Goal: Information Seeking & Learning: Learn about a topic

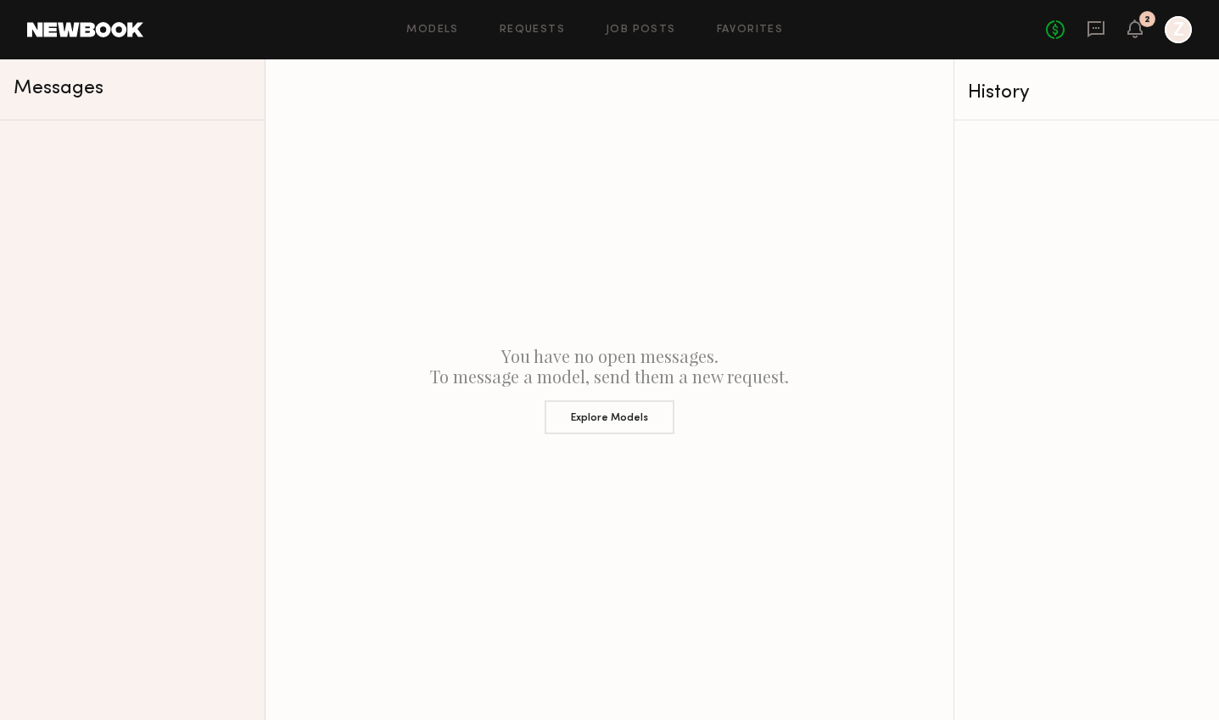
click at [1178, 32] on div at bounding box center [1178, 29] width 27 height 27
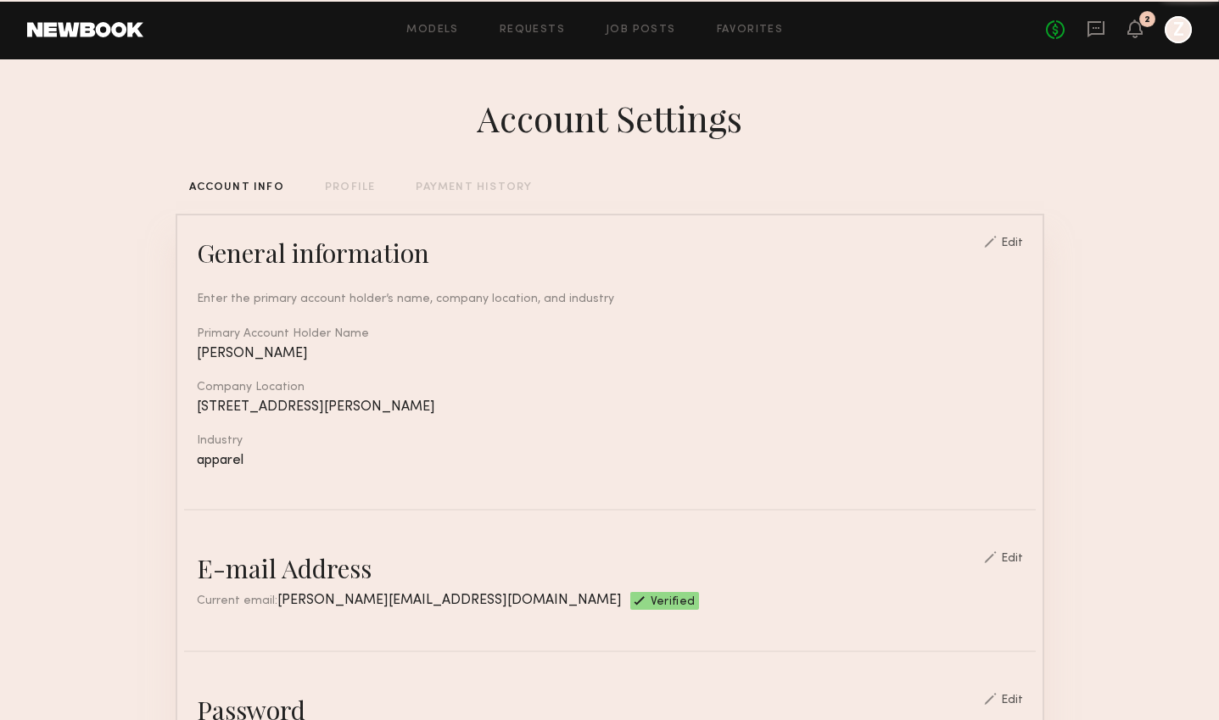
click at [1178, 32] on div at bounding box center [1178, 29] width 27 height 27
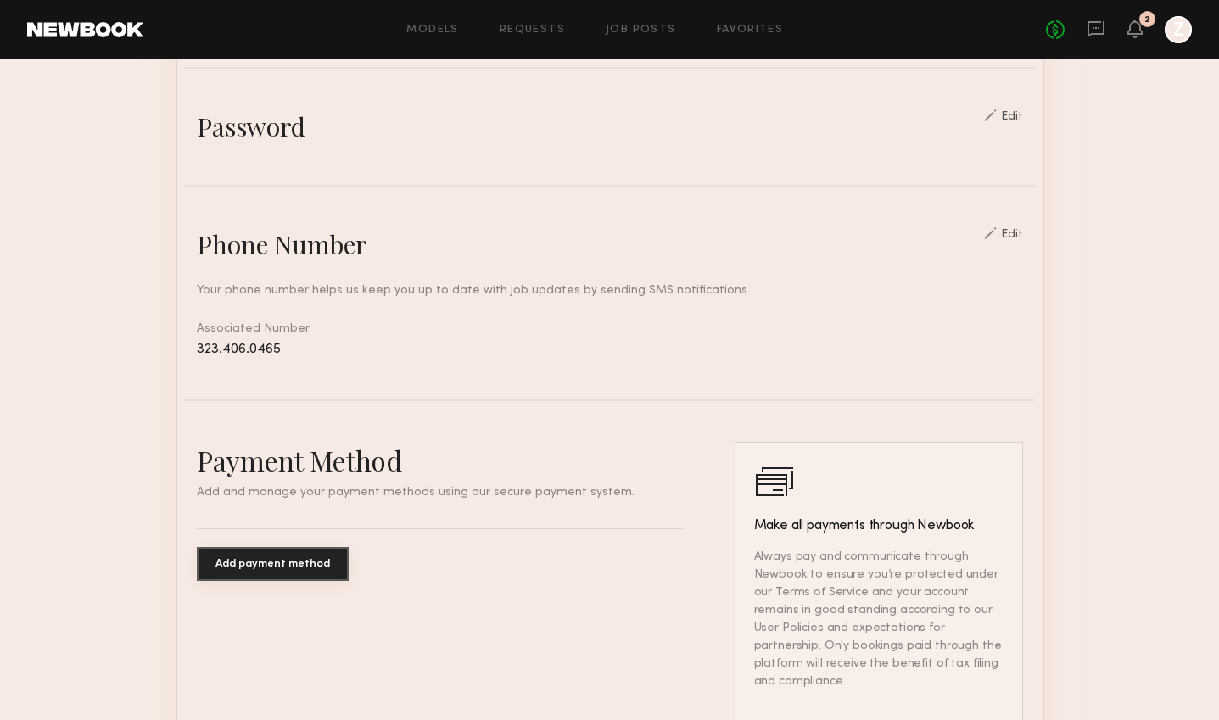
scroll to position [847, 0]
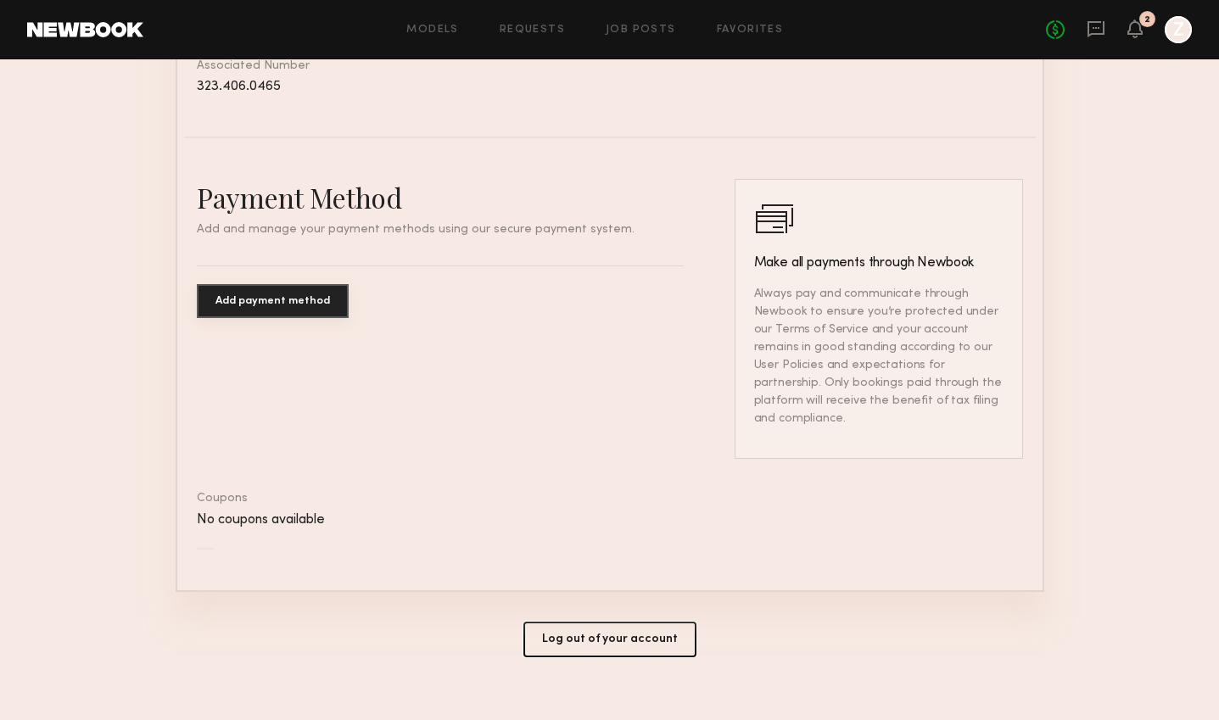
click at [573, 622] on button "Log out of your account" at bounding box center [609, 640] width 173 height 36
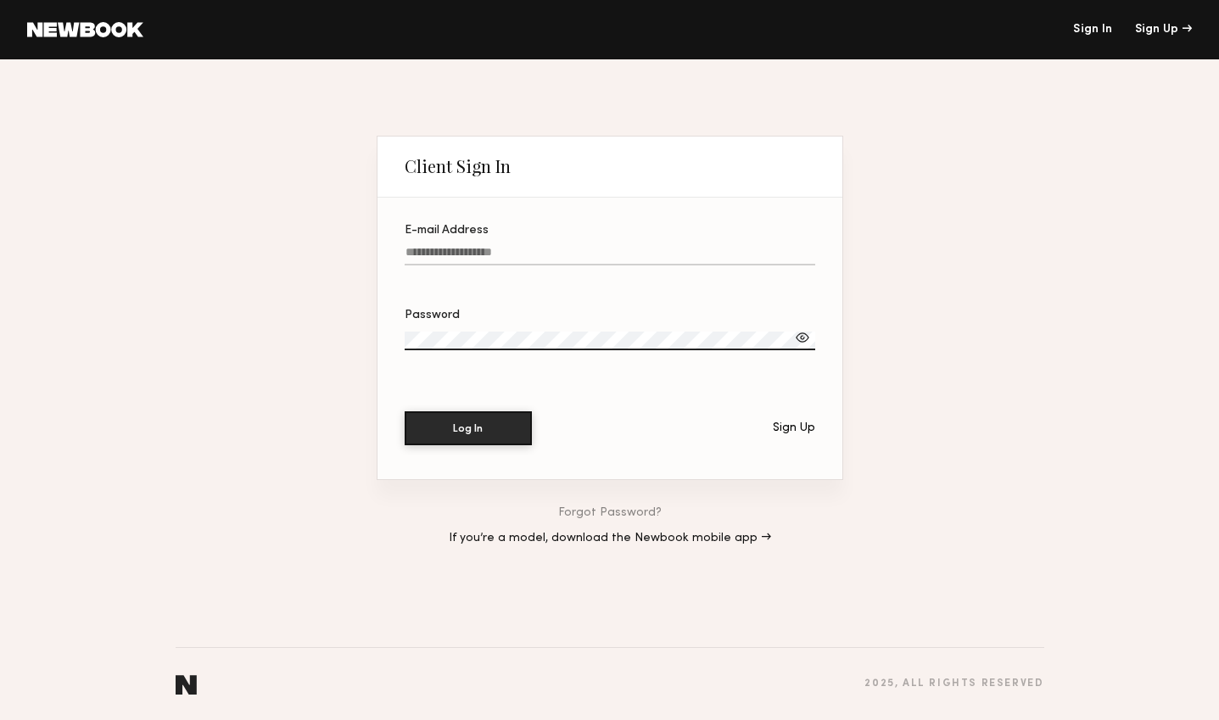
click at [486, 274] on div at bounding box center [610, 276] width 411 height 14
click at [486, 266] on input "E-mail Address" at bounding box center [610, 256] width 411 height 20
click at [487, 253] on input "E-mail Address" at bounding box center [610, 256] width 411 height 20
click at [523, 233] on div "E-mail Address" at bounding box center [610, 231] width 411 height 12
click at [523, 246] on input "E-mail Address" at bounding box center [610, 256] width 411 height 20
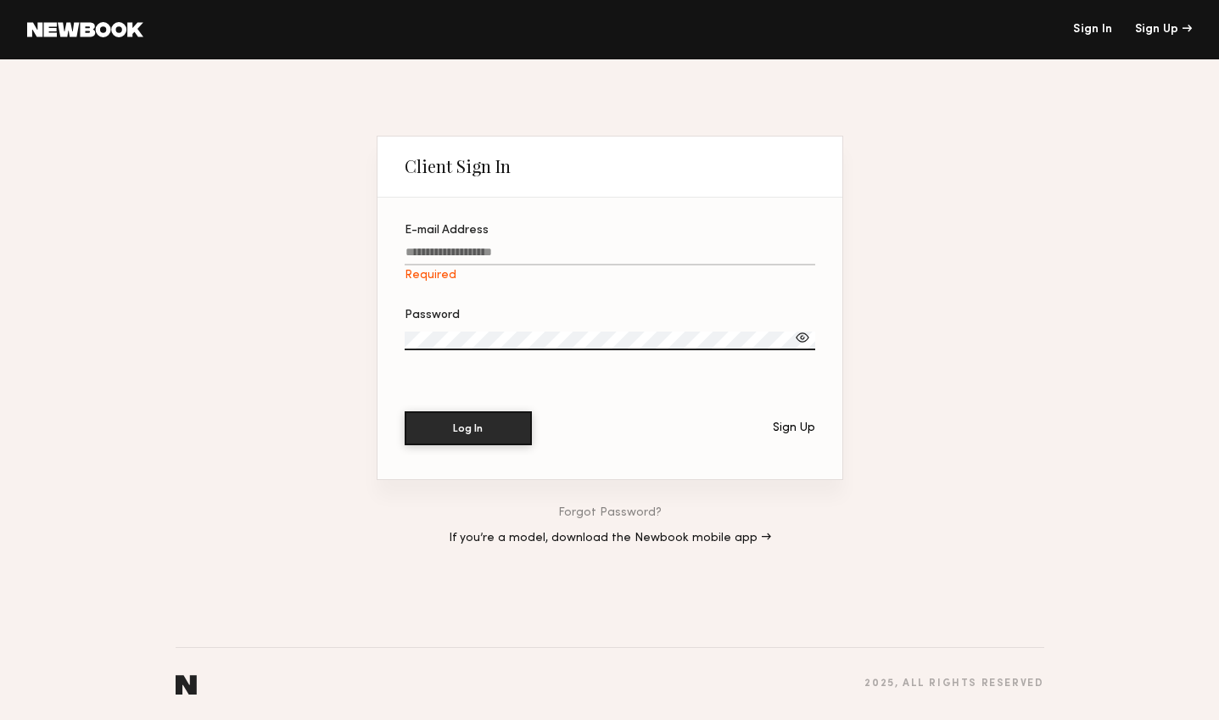
click at [515, 247] on input "E-mail Address Required" at bounding box center [610, 256] width 411 height 20
type input "*"
type input "**********"
click at [405, 412] on button "Log In" at bounding box center [468, 429] width 127 height 34
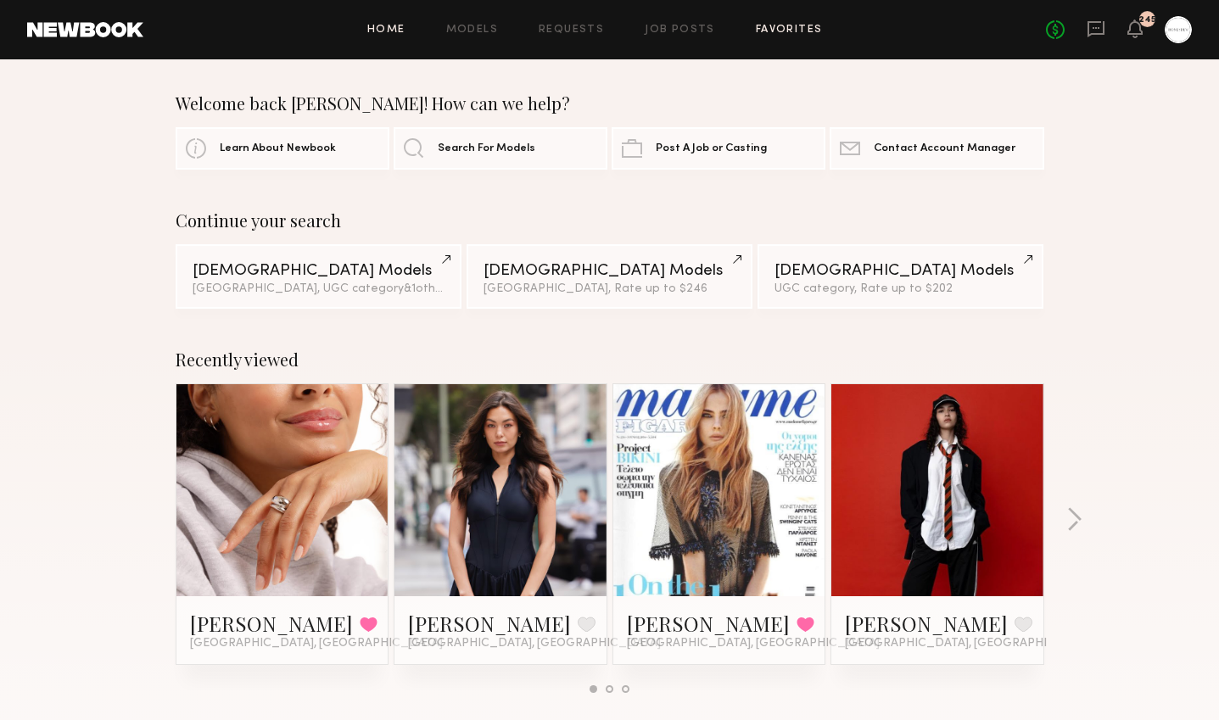
click at [786, 31] on link "Favorites" at bounding box center [789, 30] width 67 height 11
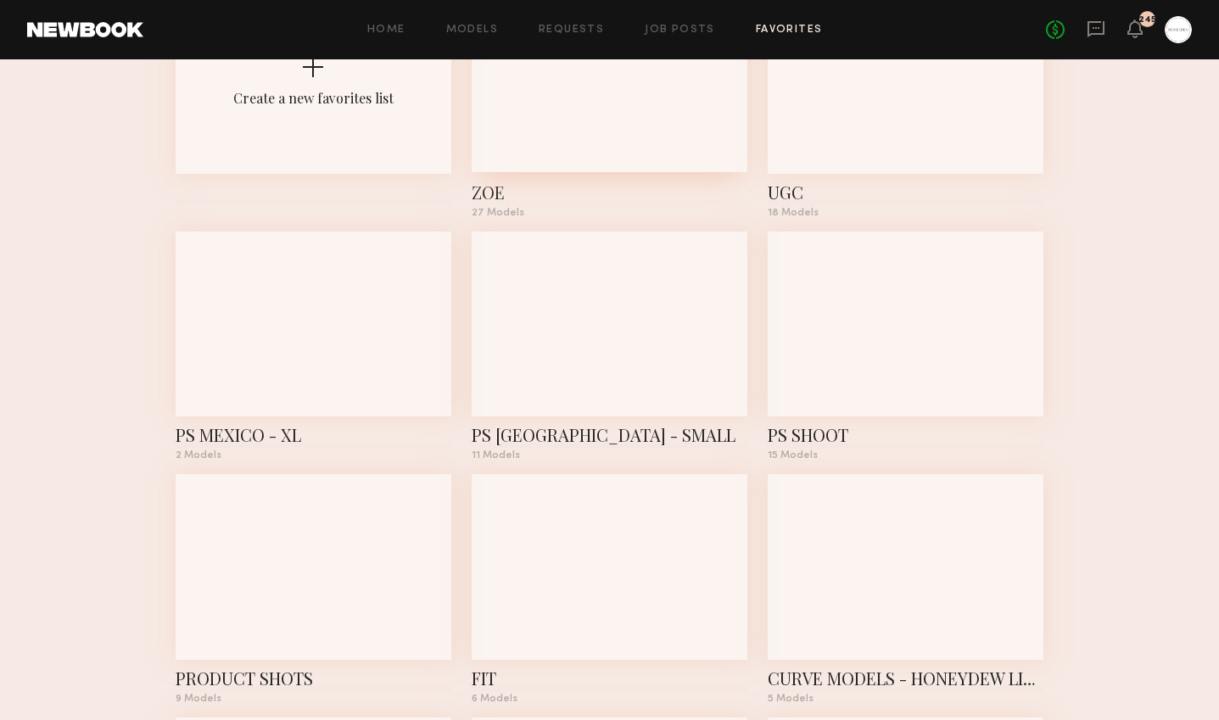
scroll to position [319, 0]
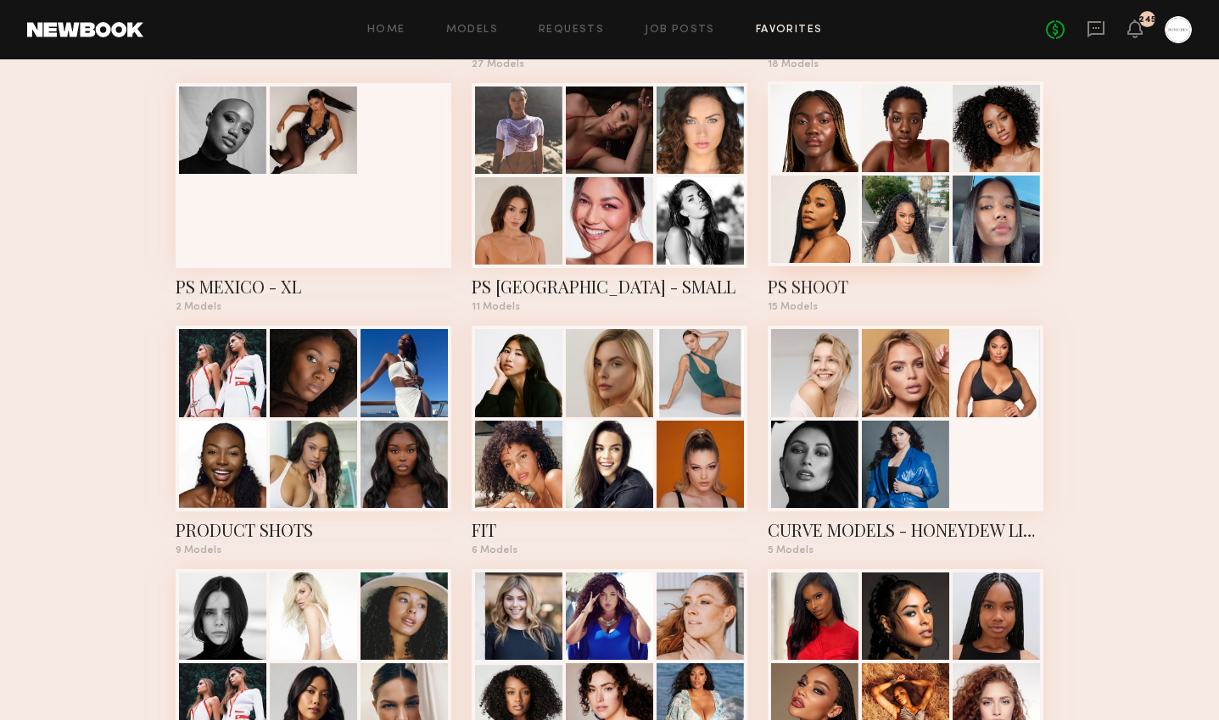
click at [871, 234] on div at bounding box center [905, 219] width 87 height 87
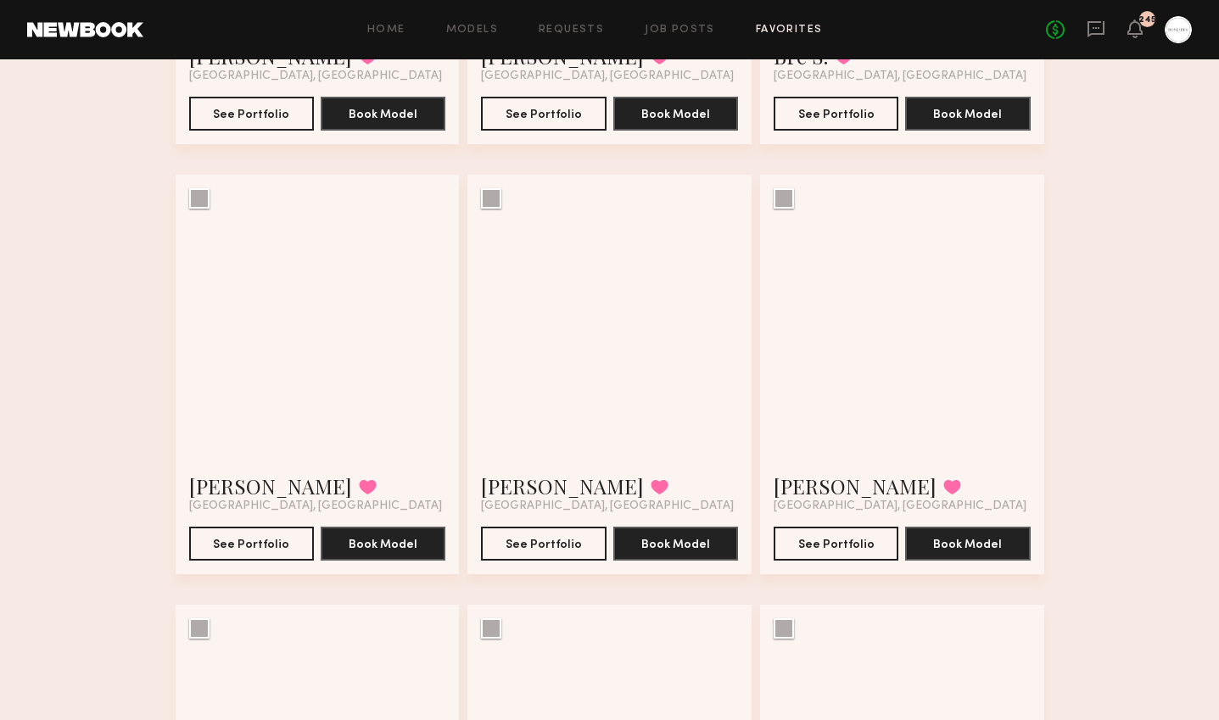
scroll to position [1016, 0]
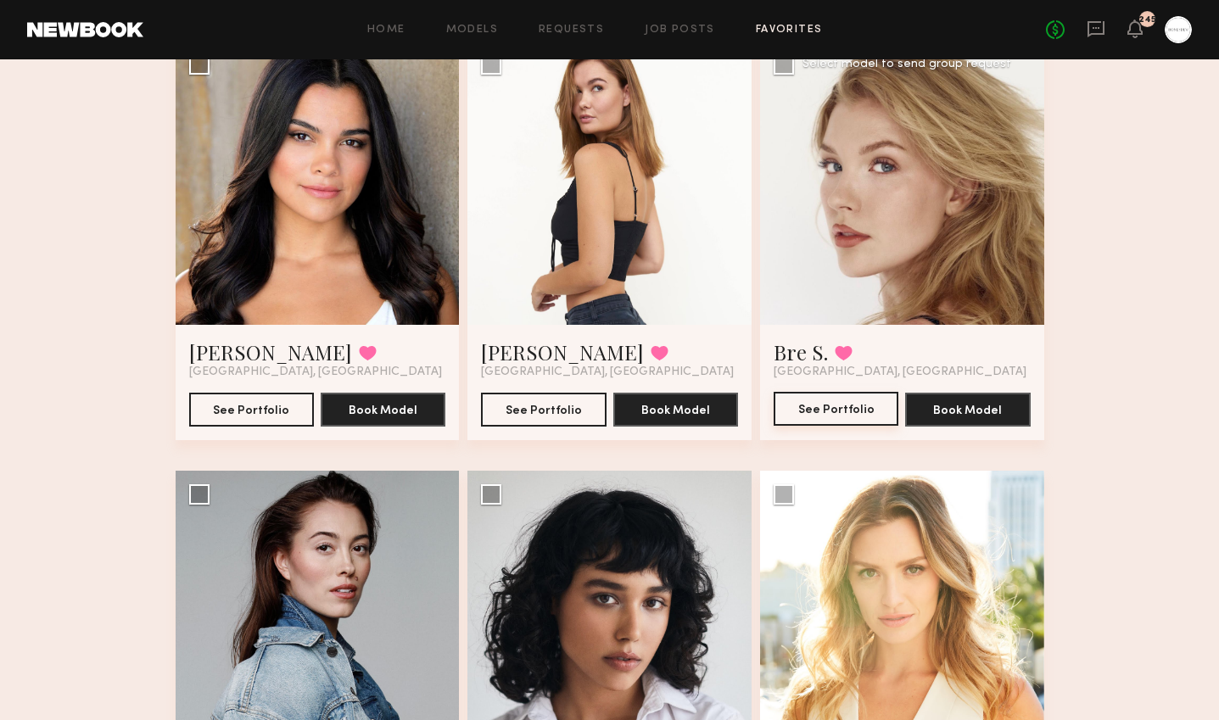
click at [820, 409] on button "See Portfolio" at bounding box center [836, 409] width 125 height 34
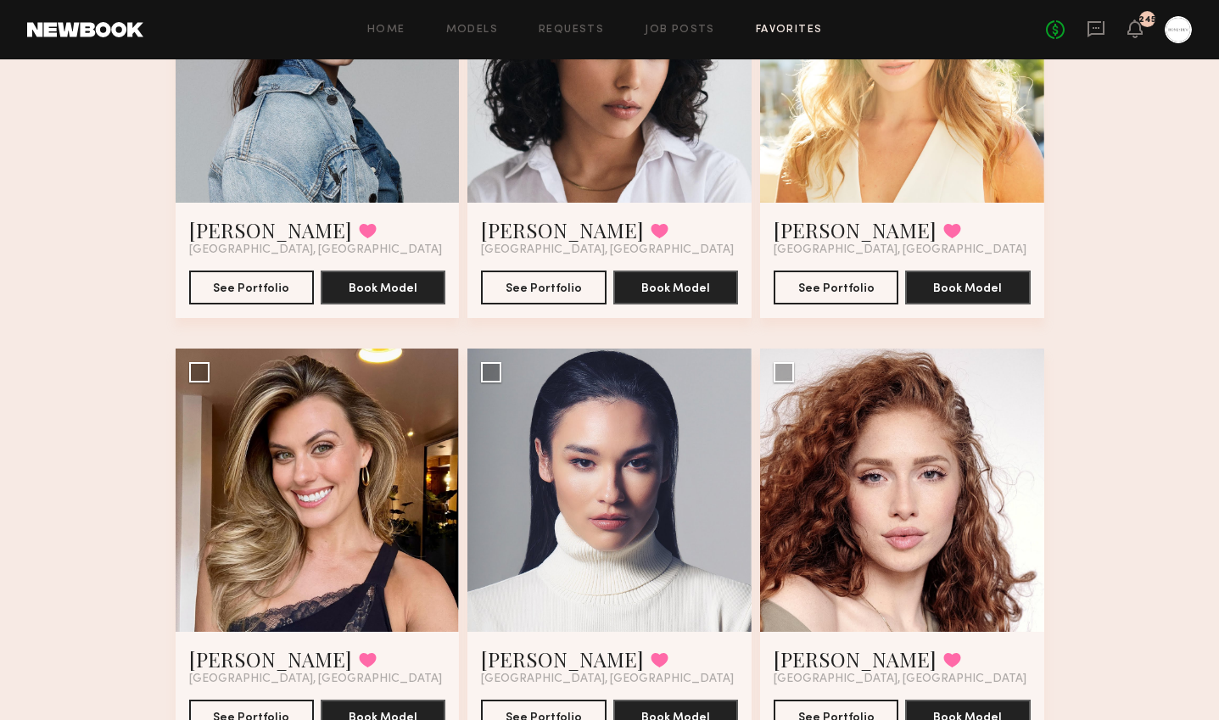
scroll to position [319, 0]
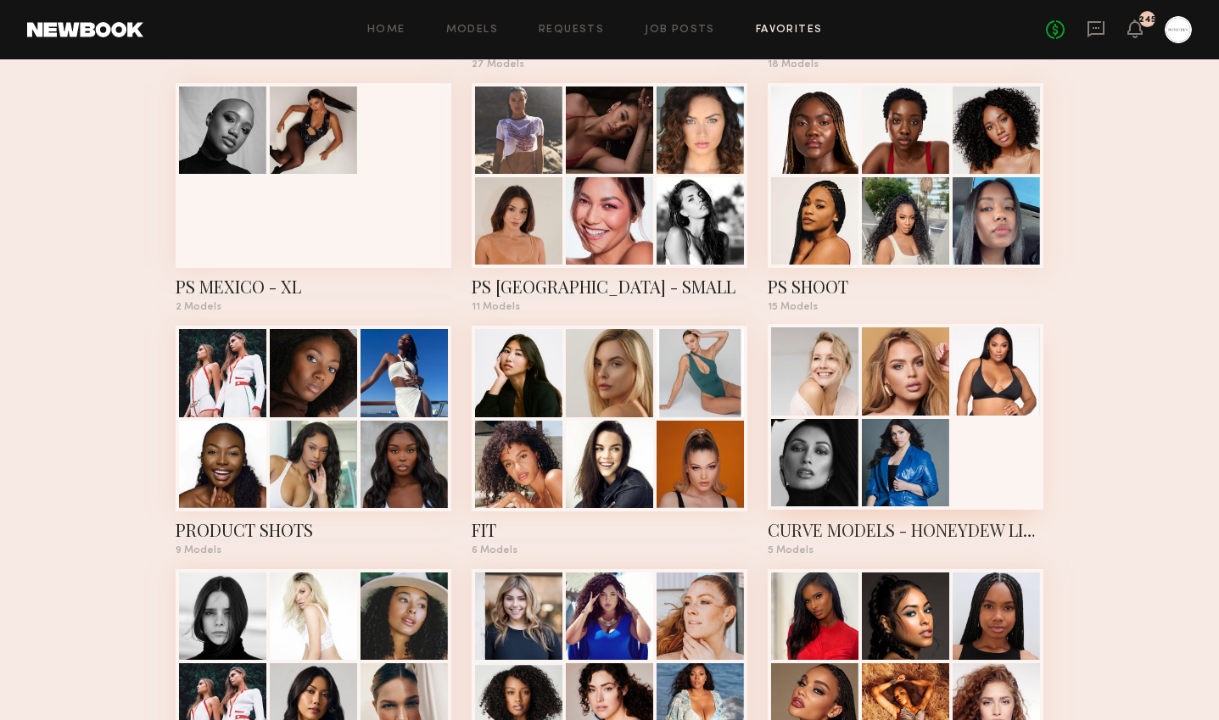
click at [823, 422] on div at bounding box center [814, 462] width 87 height 87
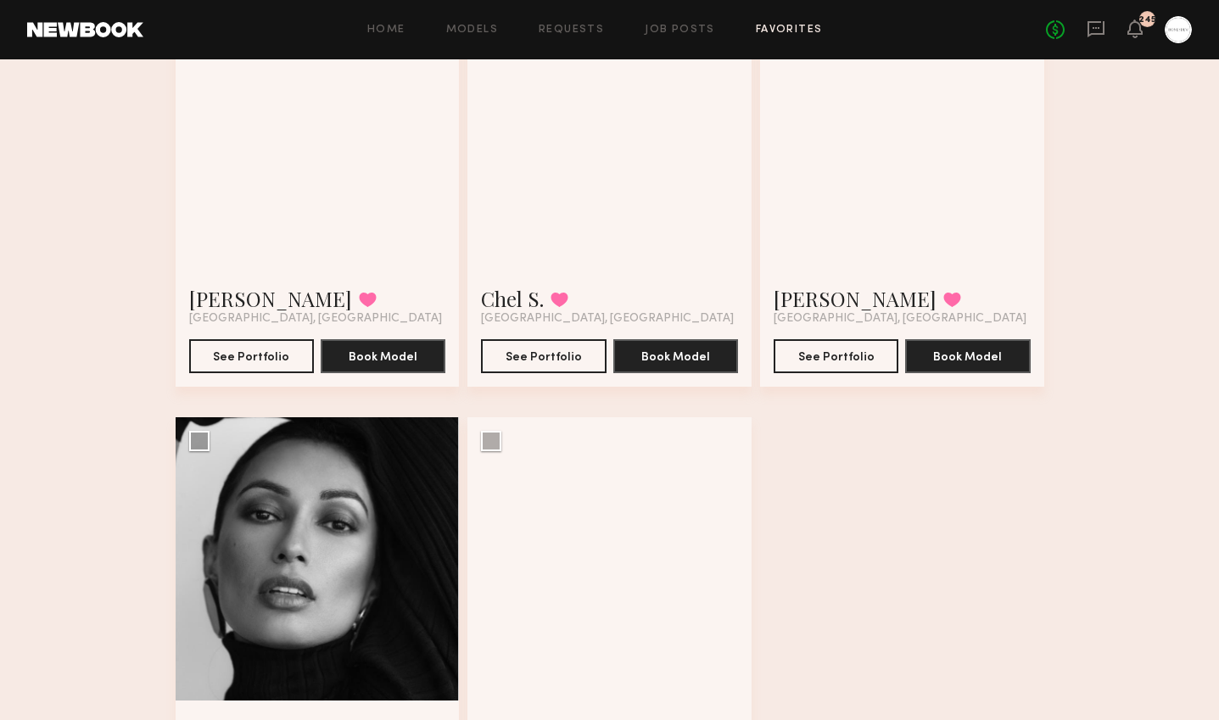
scroll to position [55, 0]
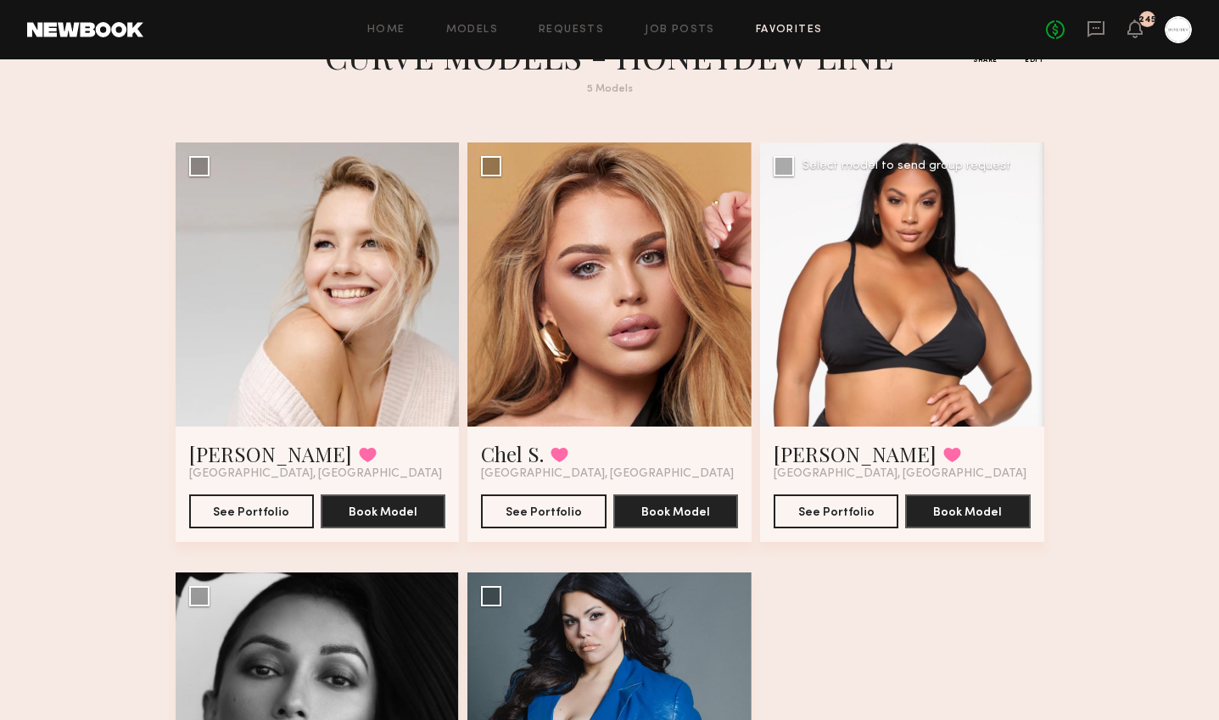
click at [870, 288] on div at bounding box center [902, 285] width 284 height 284
click at [815, 454] on link "[PERSON_NAME]" at bounding box center [855, 453] width 163 height 27
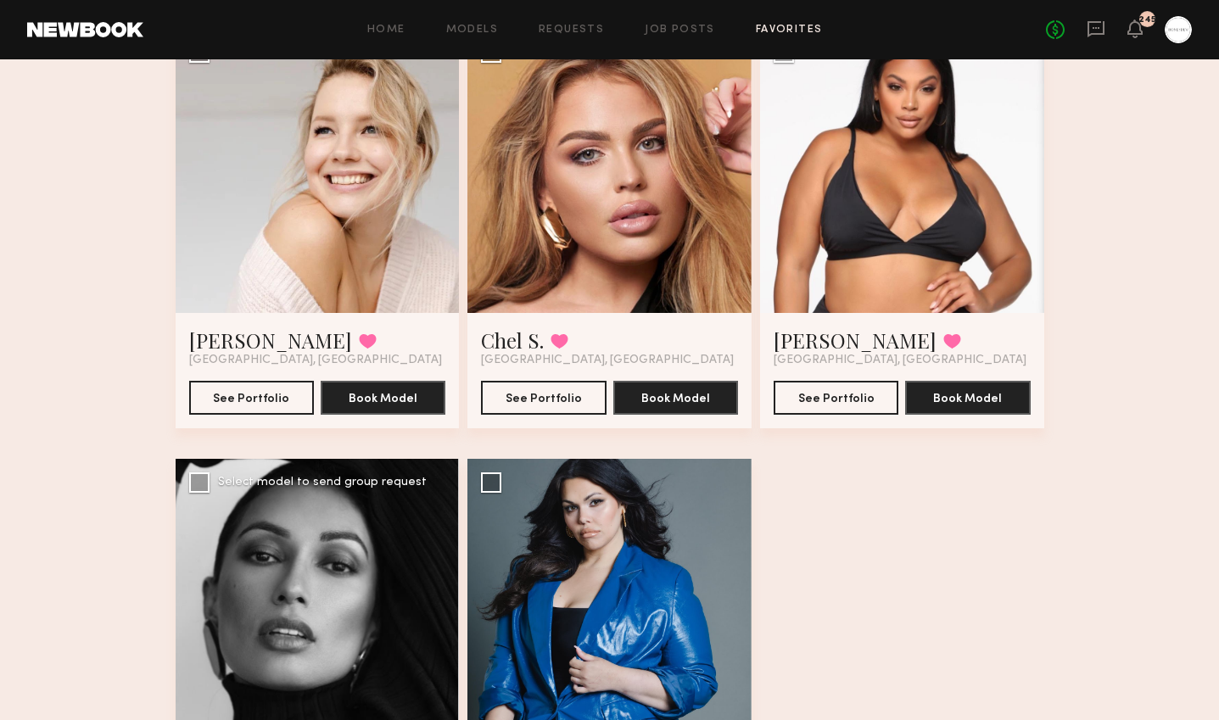
scroll to position [0, 0]
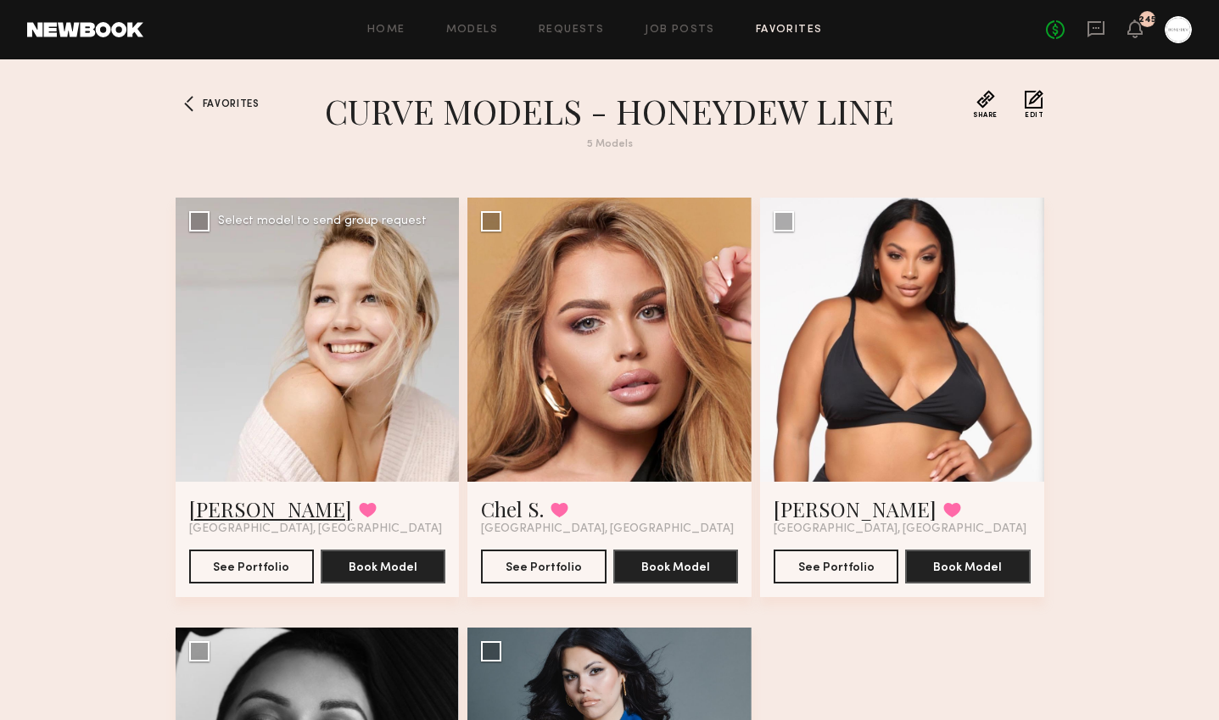
click at [236, 505] on link "[PERSON_NAME]" at bounding box center [270, 508] width 163 height 27
click at [229, 99] on span "Favorites" at bounding box center [231, 104] width 57 height 10
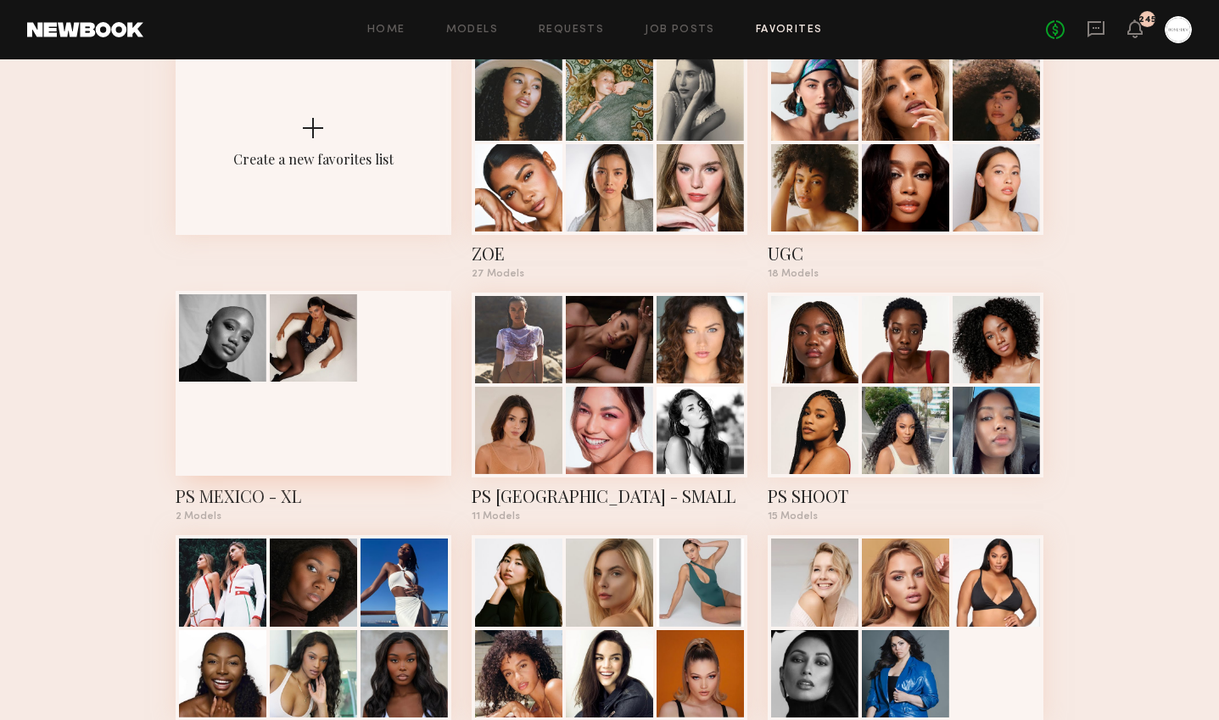
scroll to position [49, 0]
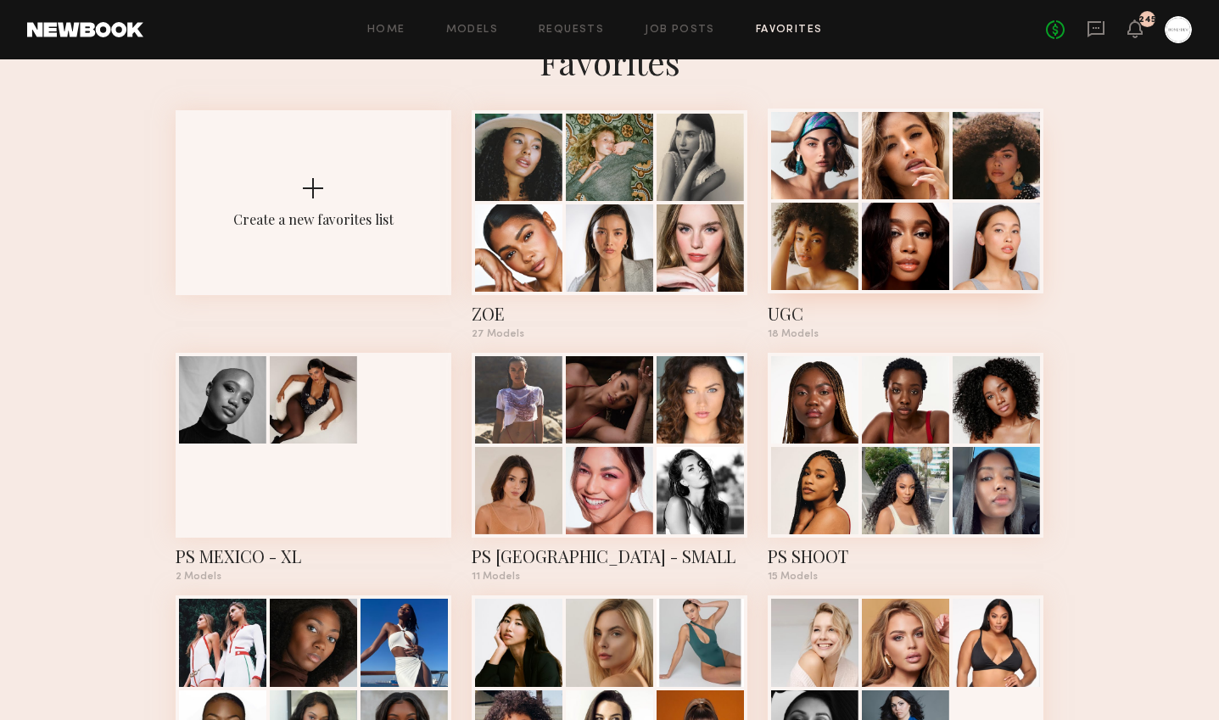
click at [791, 314] on div "UGC" at bounding box center [906, 314] width 276 height 24
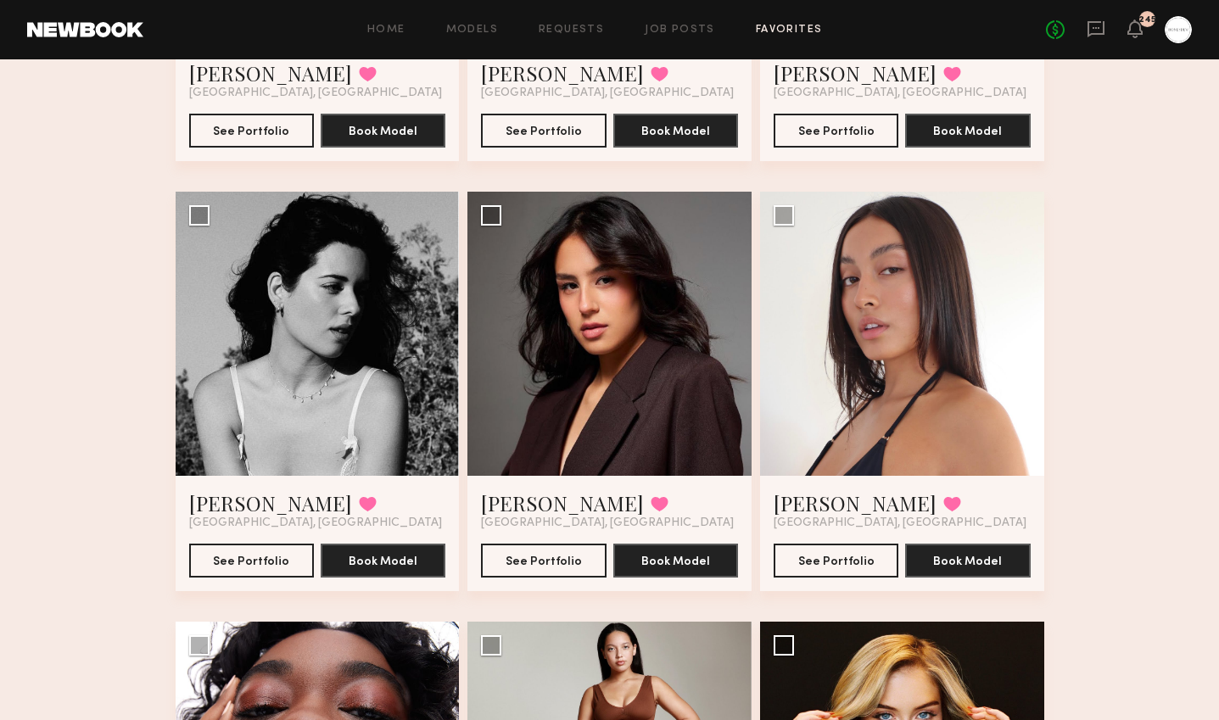
scroll to position [867, 0]
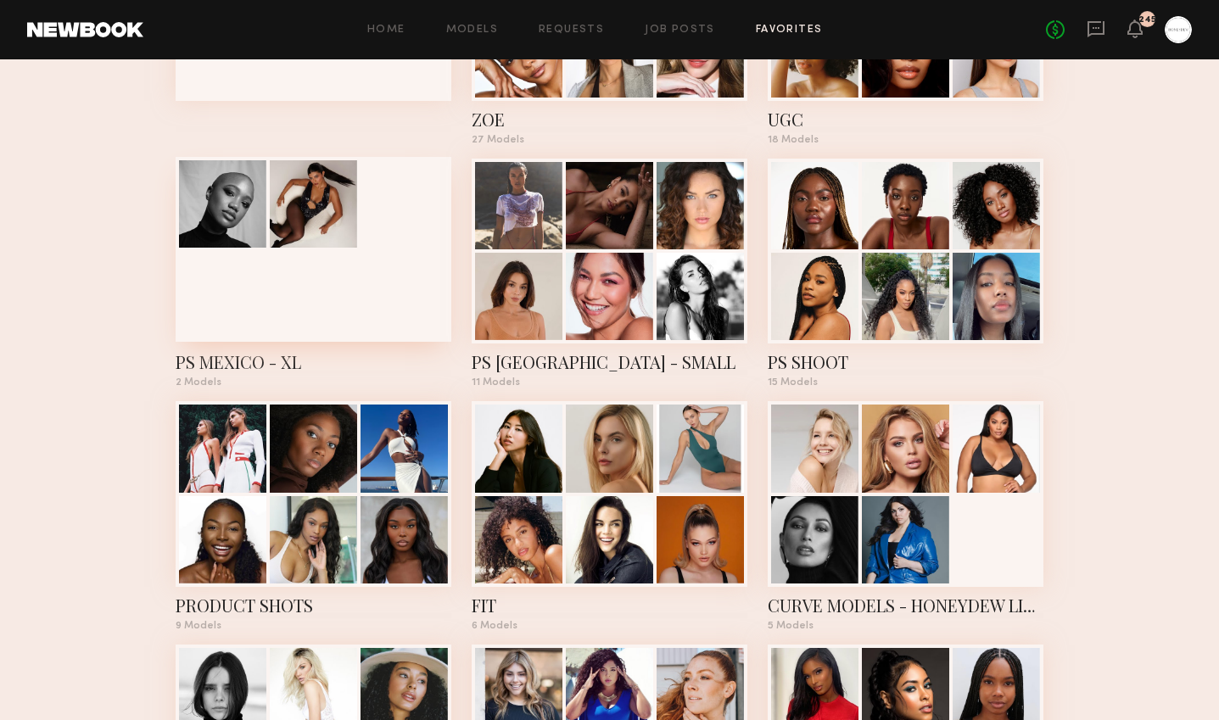
scroll to position [269, 0]
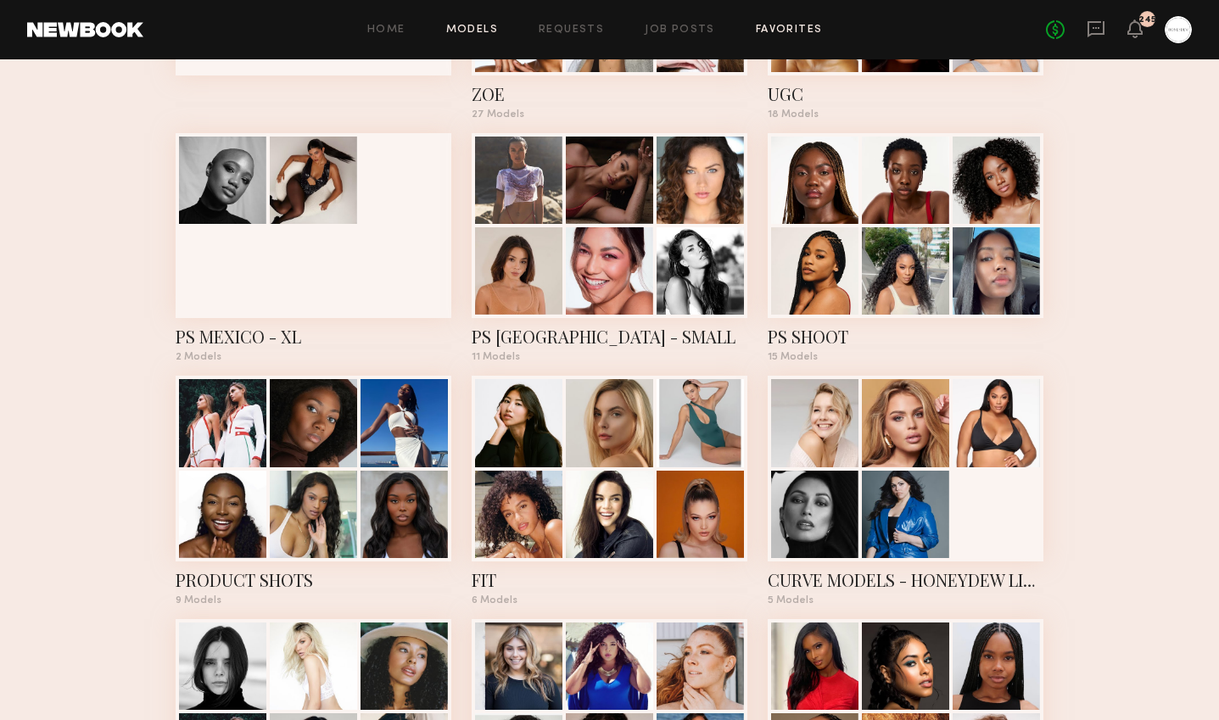
click at [475, 25] on link "Models" at bounding box center [472, 30] width 52 height 11
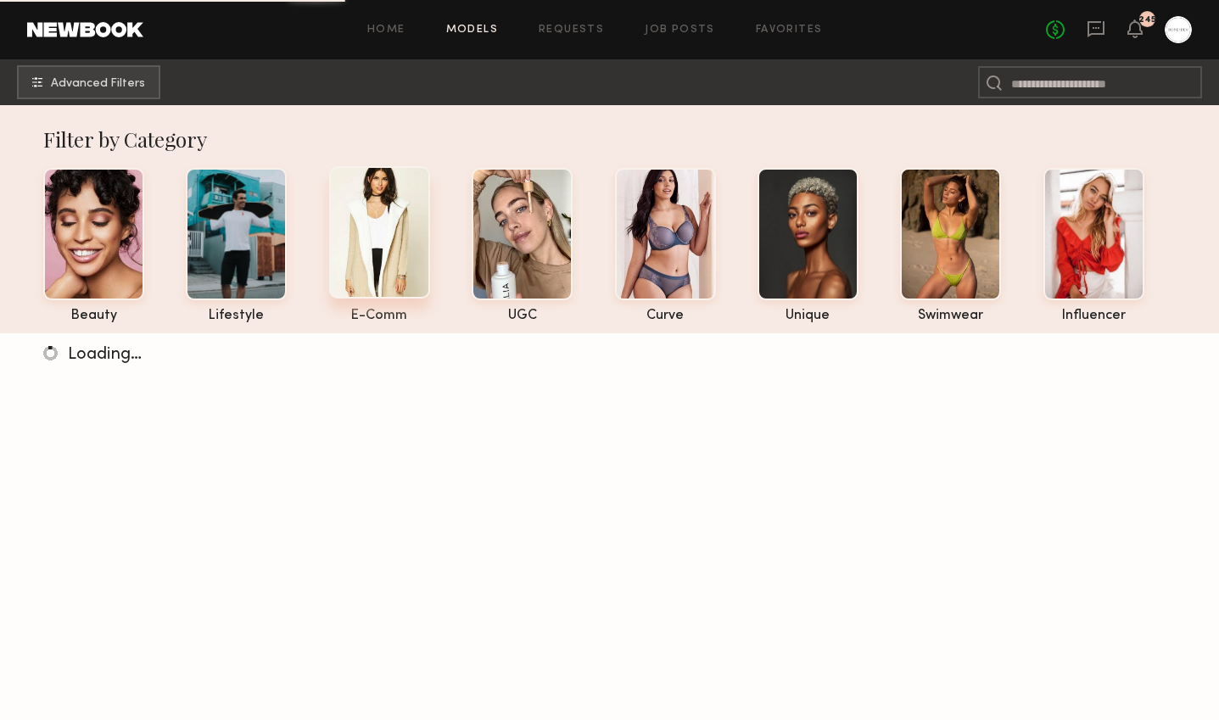
click at [387, 249] on div at bounding box center [379, 232] width 101 height 132
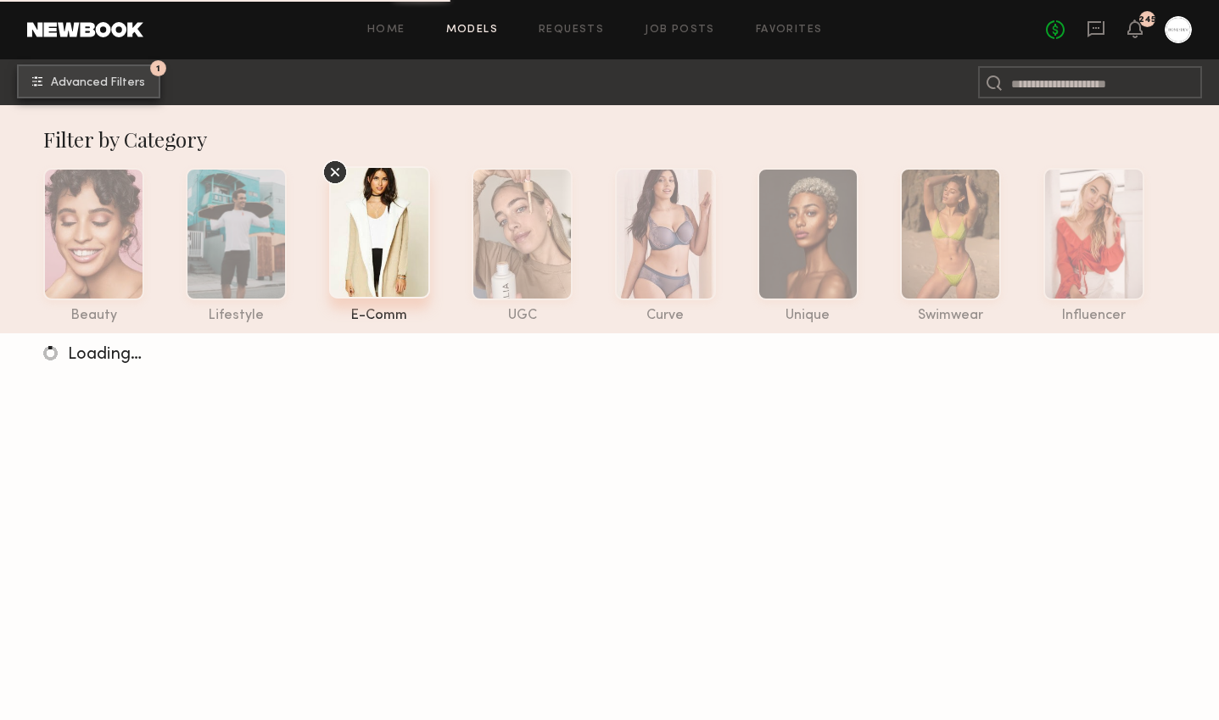
click at [132, 87] on span "Advanced Filters" at bounding box center [98, 83] width 94 height 12
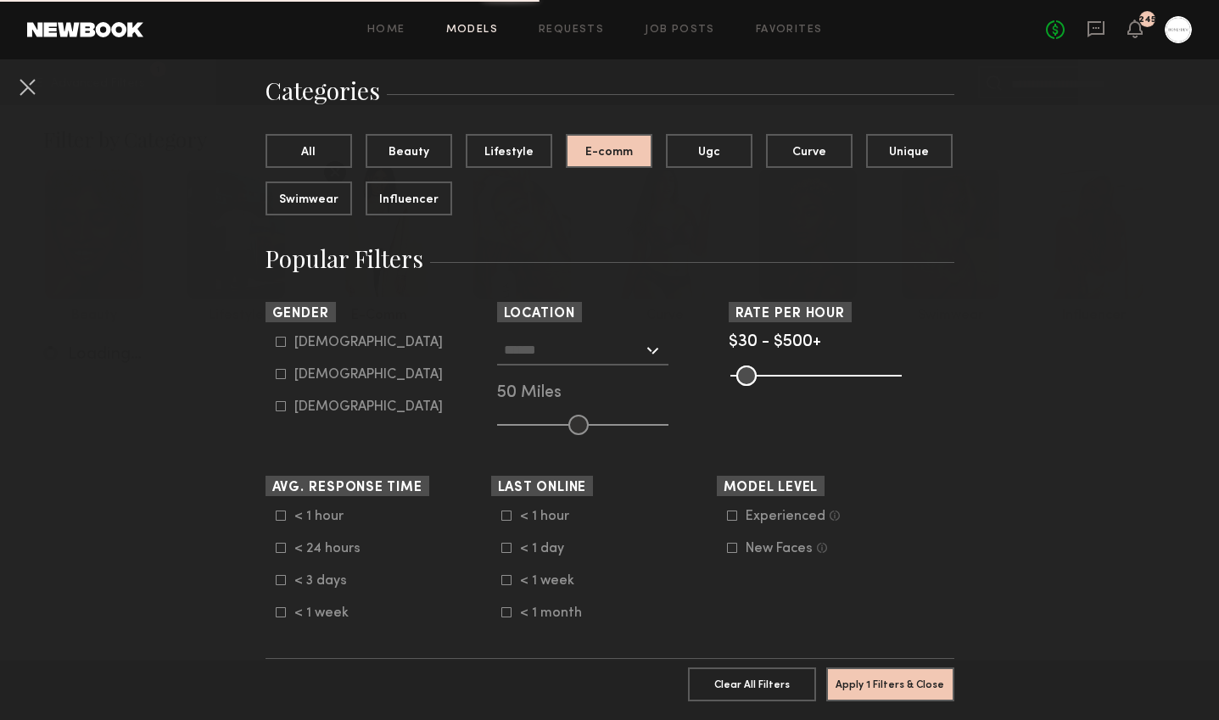
scroll to position [120, 0]
click at [569, 359] on input "text" at bounding box center [573, 349] width 139 height 29
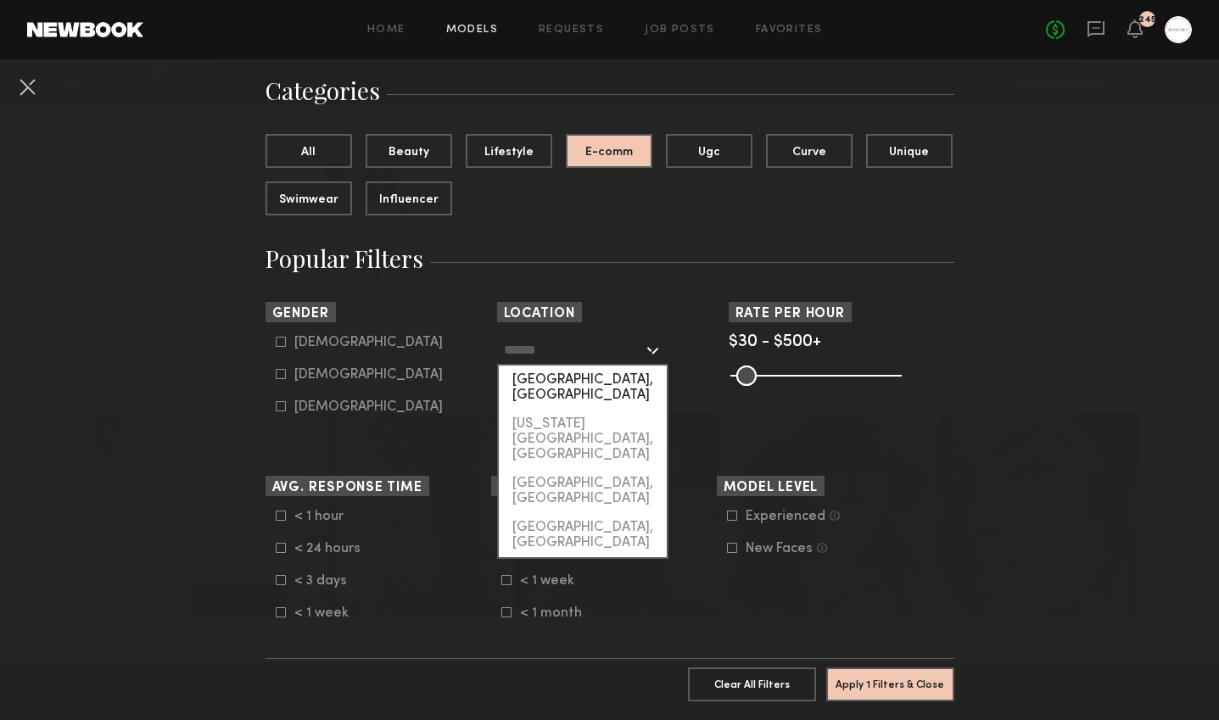
click at [568, 388] on div "[GEOGRAPHIC_DATA], [GEOGRAPHIC_DATA]" at bounding box center [583, 388] width 168 height 44
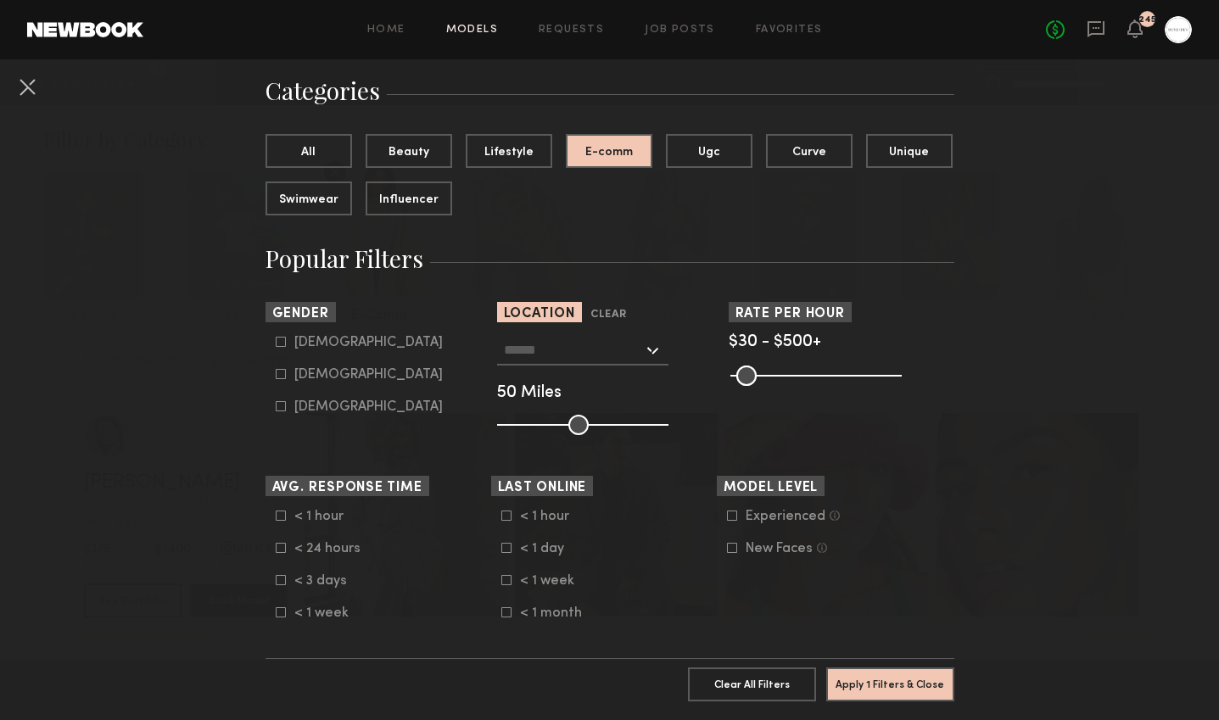
type input "**********"
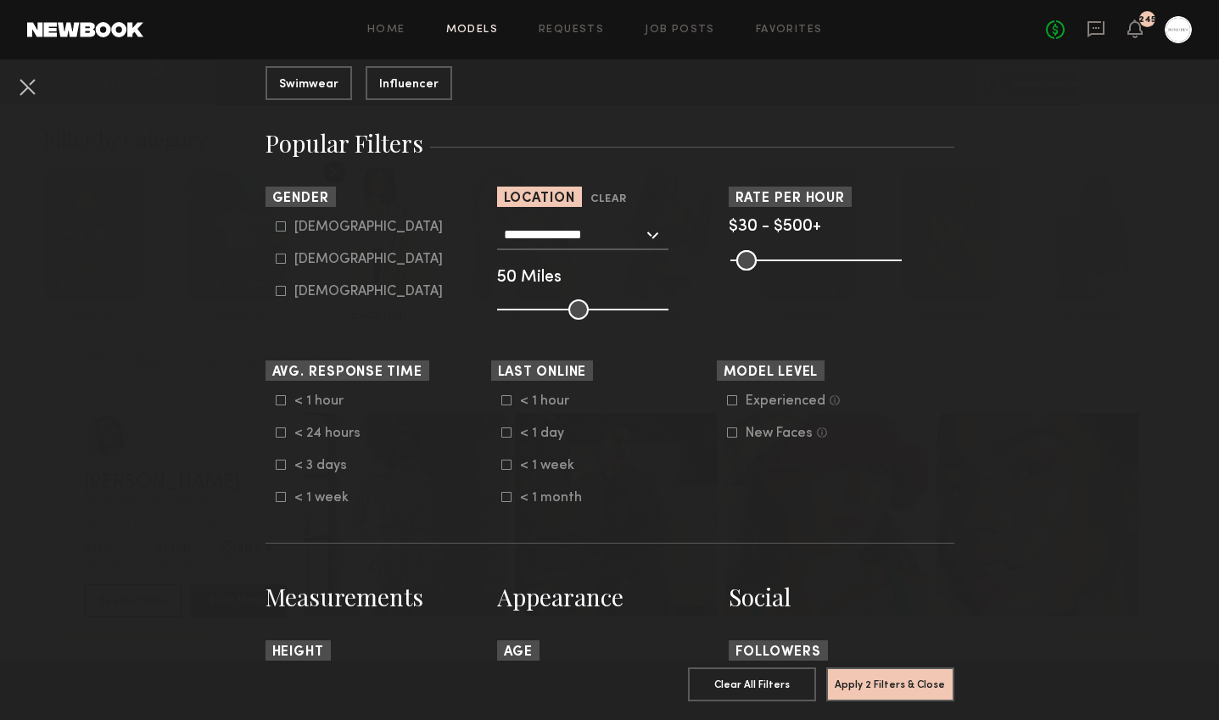
scroll to position [0, 0]
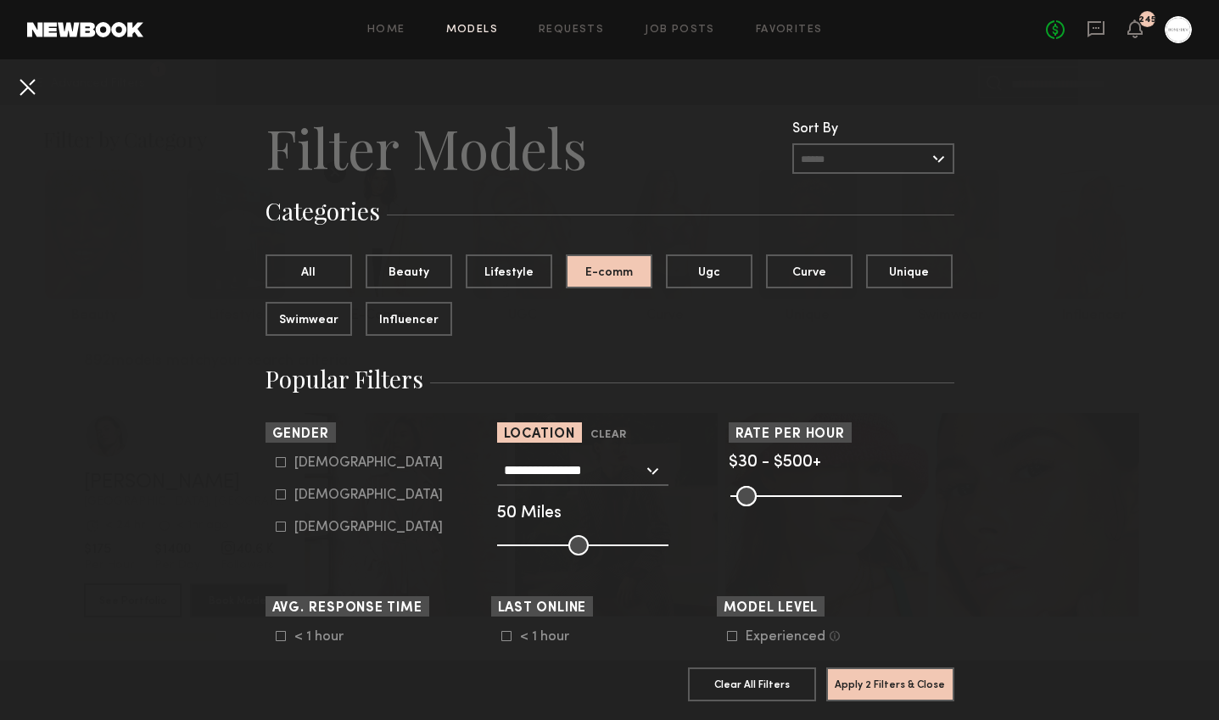
click at [18, 86] on button at bounding box center [27, 86] width 27 height 27
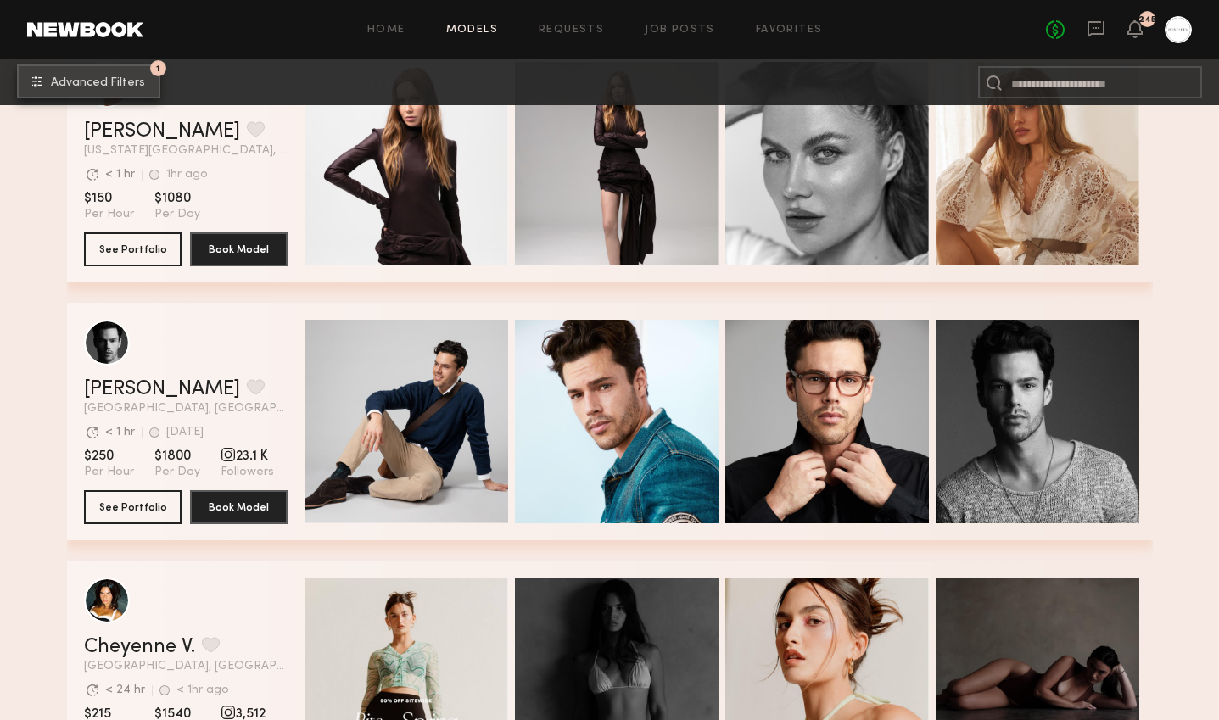
scroll to position [2699, 0]
